Goal: Task Accomplishment & Management: Complete application form

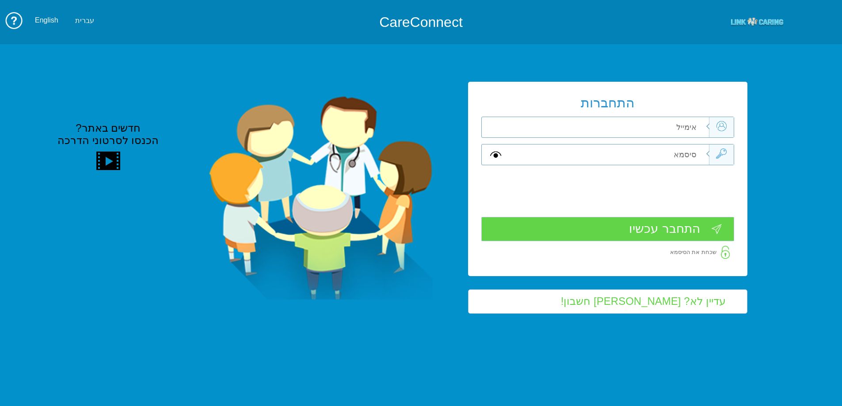
click at [665, 125] on input "text" at bounding box center [608, 127] width 199 height 20
type input "[EMAIL_ADDRESS][DOMAIN_NAME]"
click at [676, 150] on input "text" at bounding box center [608, 154] width 199 height 20
type input "S"
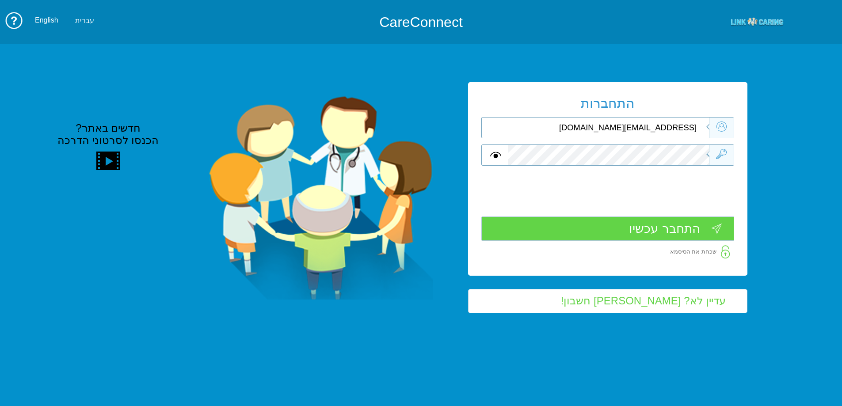
click at [675, 226] on input "התחבר עכשיו" at bounding box center [607, 228] width 253 height 24
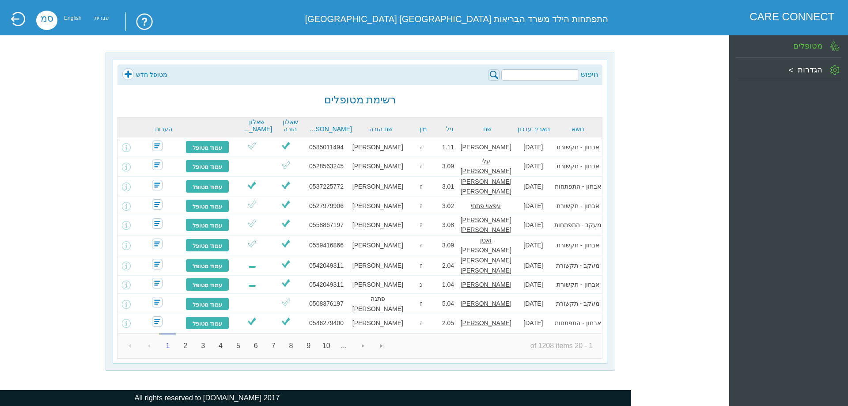
click at [149, 74] on link "מטופל חדש" at bounding box center [145, 74] width 46 height 13
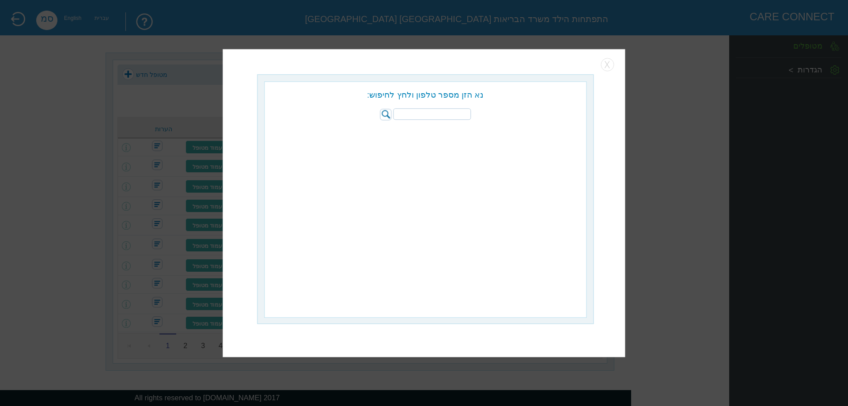
paste input "050-6971203"
type input "050-6971203"
click at [383, 113] on img at bounding box center [385, 114] width 11 height 11
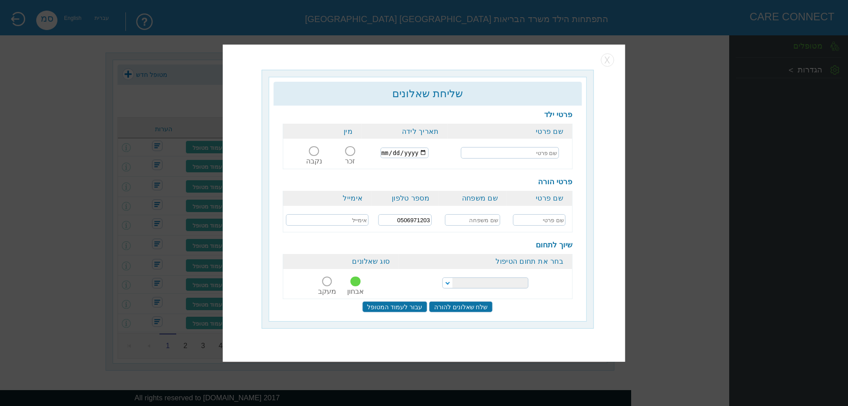
click at [547, 152] on input "text" at bounding box center [510, 152] width 98 height 11
type input "t"
type input "אבו סולב שאדי"
type input "2021-10-06"
click at [350, 153] on span at bounding box center [350, 151] width 10 height 10
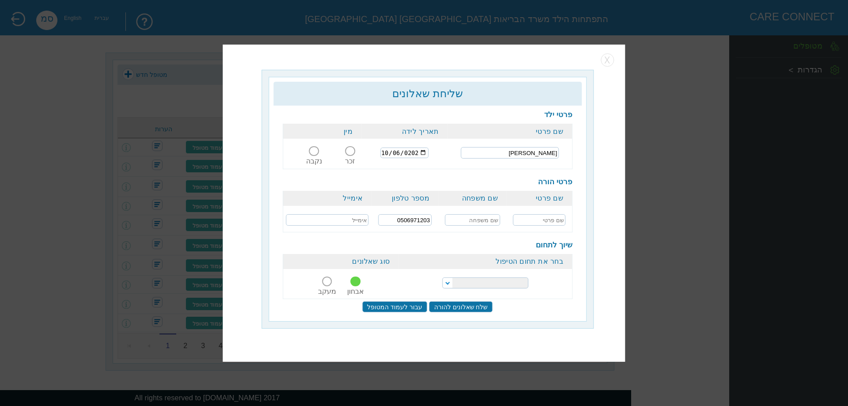
click at [350, 156] on input "זכר" at bounding box center [350, 156] width 16 height 0
click at [554, 221] on input "text" at bounding box center [539, 219] width 53 height 11
type input "סומיה"
type input "אבו סולב"
paste input "smah5855@gmail.com"
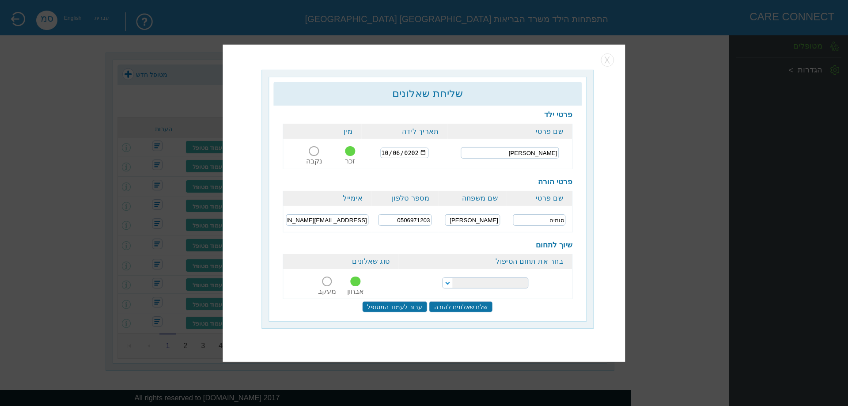
type input "smah5855@gmail.com"
click at [492, 285] on select "הפרעות קשב וריכוז התפתחות הילד התפתחות ותקשורת" at bounding box center [485, 282] width 86 height 11
select select "20"
click at [442, 277] on select "הפרעות קשב וריכוז התפתחות הילד התפתחות ותקשורת" at bounding box center [485, 282] width 86 height 11
click at [457, 307] on input "שלח שאלונים להורה" at bounding box center [461, 306] width 64 height 11
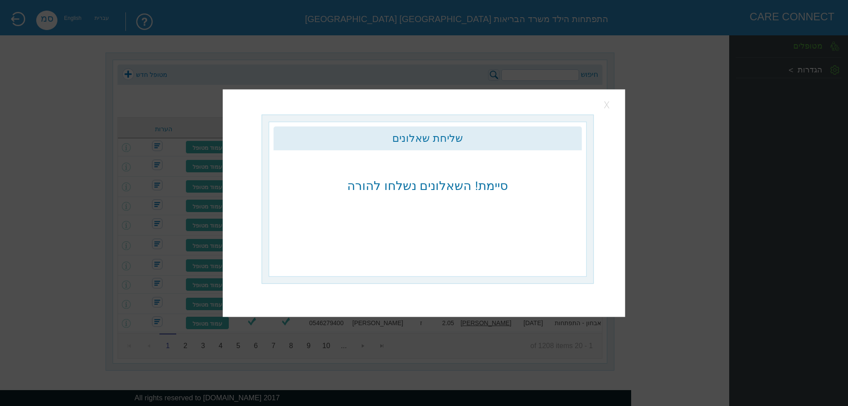
click at [610, 107] on button "button" at bounding box center [607, 104] width 13 height 13
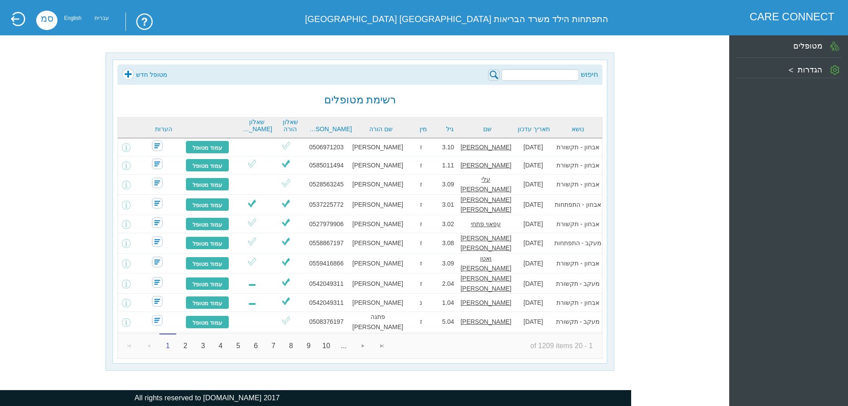
click at [161, 76] on link "מטופל חדש" at bounding box center [145, 74] width 46 height 13
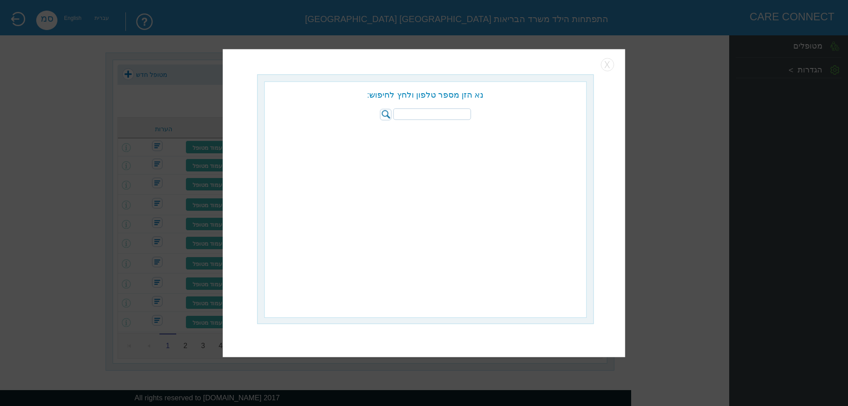
paste input "052-7979906"
type input "052-7979906"
click at [384, 111] on img at bounding box center [385, 114] width 11 height 11
click at [495, 132] on input "radio" at bounding box center [495, 132] width 9 height 9
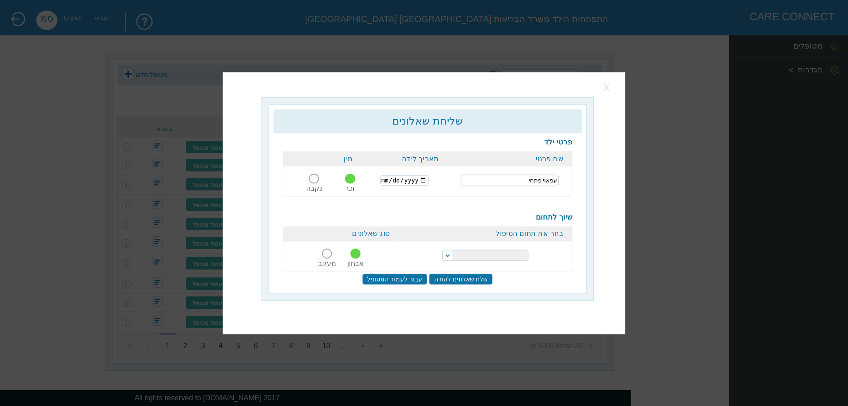
click at [607, 86] on button "button" at bounding box center [607, 87] width 13 height 13
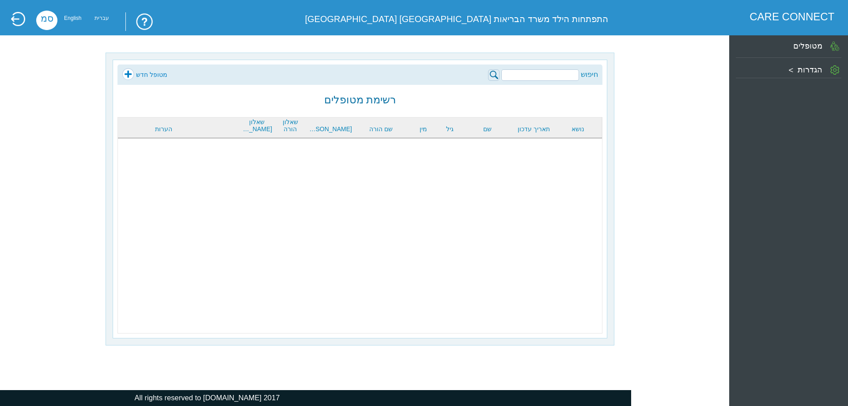
click at [554, 75] on input "search" at bounding box center [540, 74] width 78 height 11
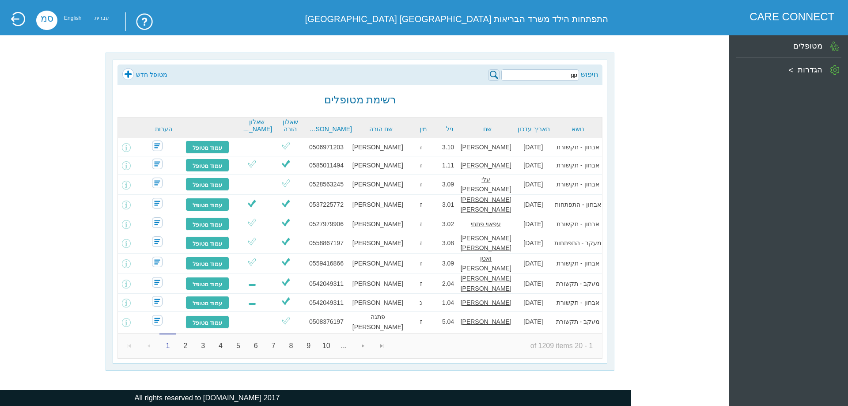
type input "g"
click at [495, 74] on img at bounding box center [493, 74] width 11 height 11
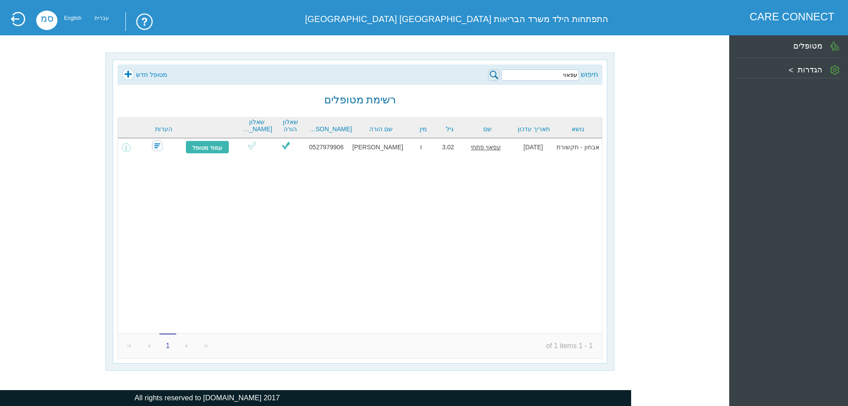
drag, startPoint x: 561, startPoint y: 72, endPoint x: 630, endPoint y: 75, distance: 69.0
click at [630, 75] on div "חיפוש עפאוי מטופל חדש רשימת מטופלים נושא תאריך עדכון שם גיל מין שם הורה טל הורה…" at bounding box center [360, 212] width 687 height 318
type input "זנון"
click at [490, 76] on img at bounding box center [493, 74] width 11 height 11
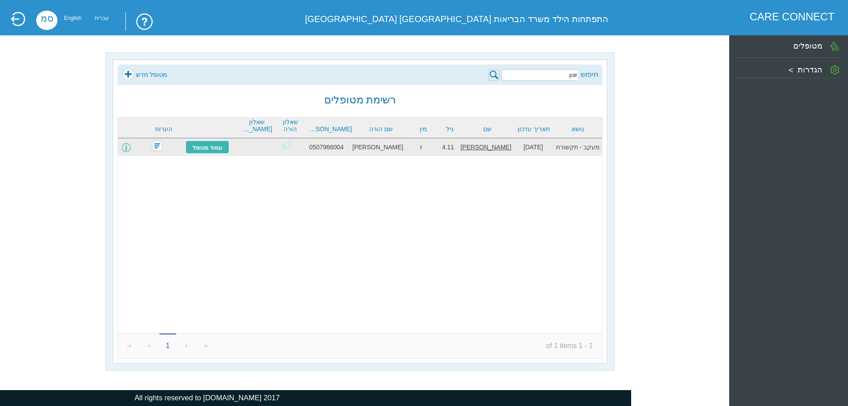
click at [131, 145] on span at bounding box center [126, 147] width 9 height 9
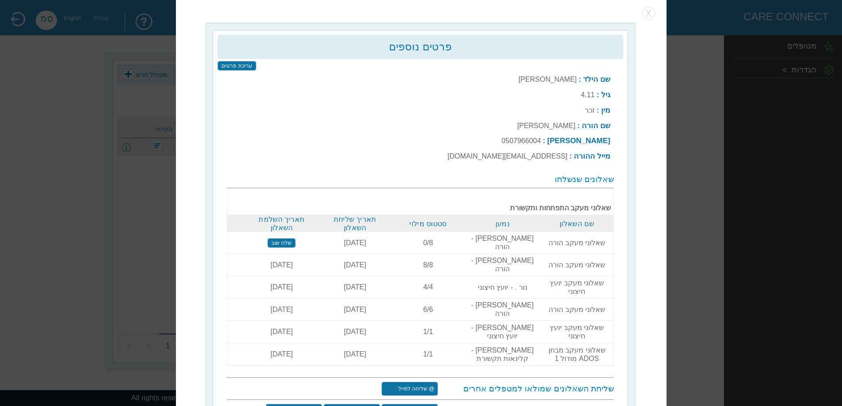
scroll to position [3, 0]
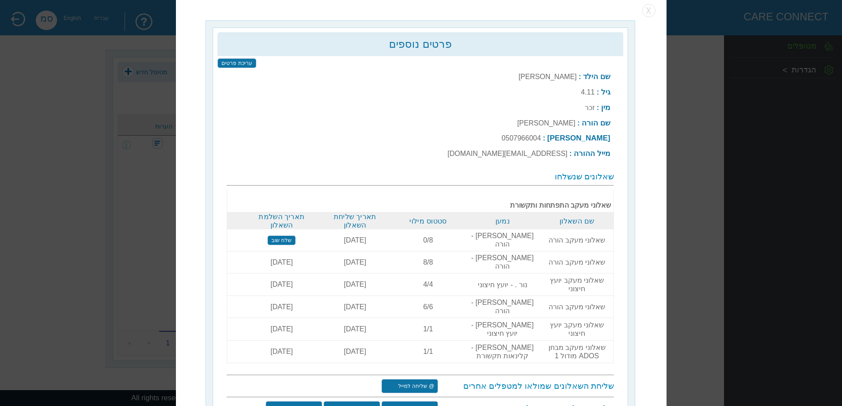
click at [282, 235] on input "שלח שוב" at bounding box center [281, 240] width 28 height 10
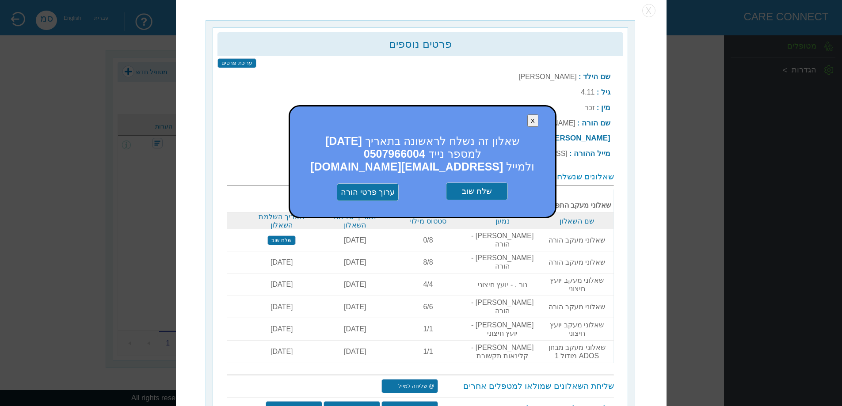
click at [493, 188] on input "שלח שוב" at bounding box center [477, 191] width 62 height 18
